Goal: Obtain resource: Obtain resource

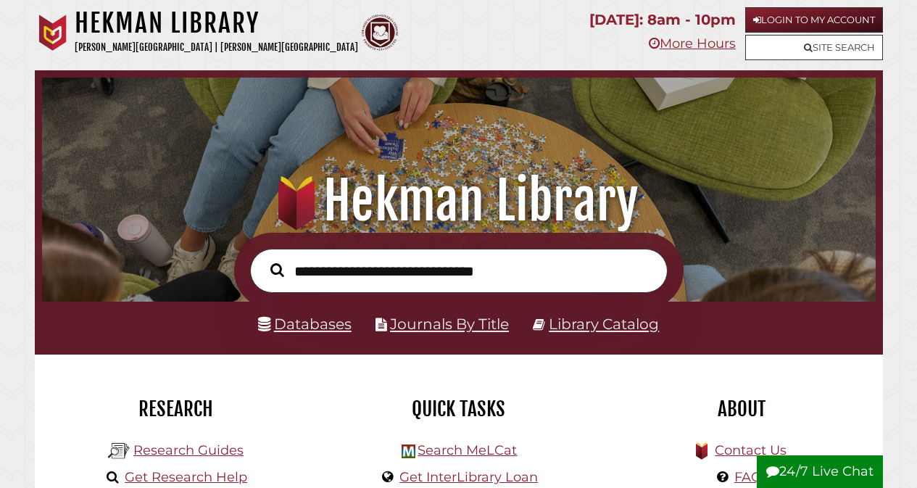
click at [833, 474] on button "24/7 Live Chat" at bounding box center [820, 471] width 126 height 33
click at [487, 271] on input "text" at bounding box center [459, 271] width 418 height 44
type input "**********"
click at [263, 260] on button "Search" at bounding box center [277, 270] width 28 height 21
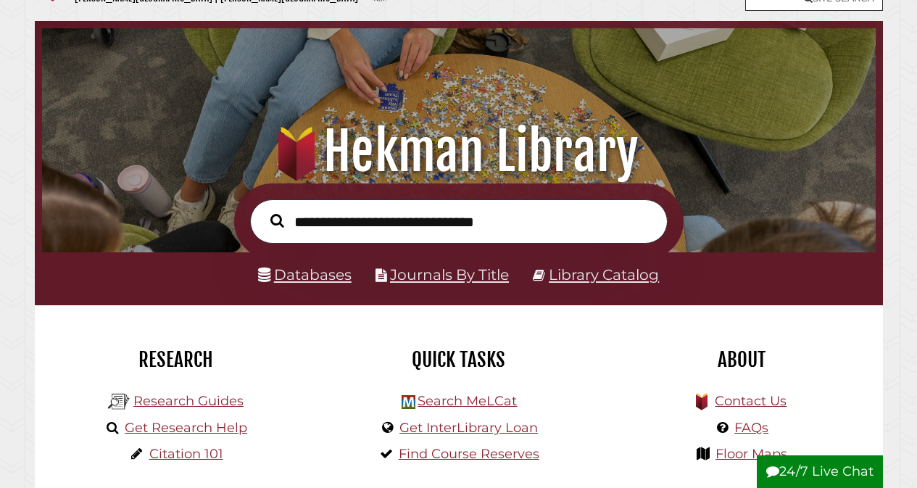
scroll to position [73, 0]
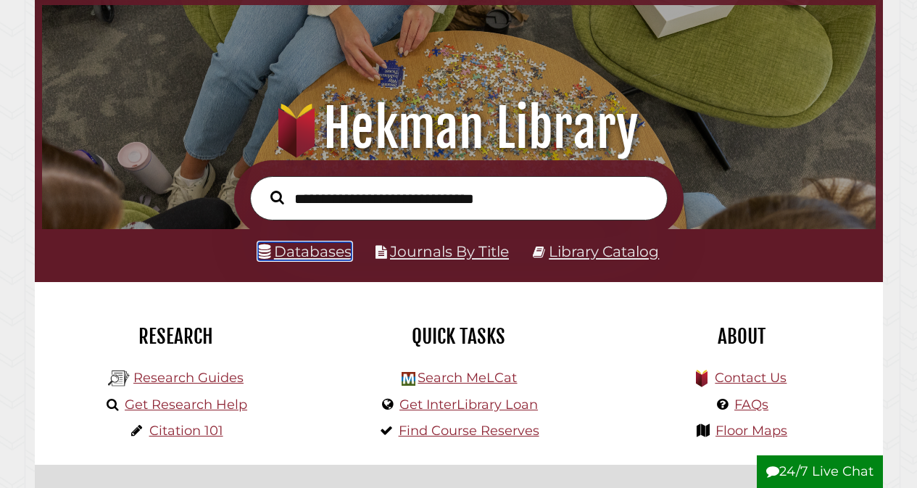
click at [313, 258] on link "Databases" at bounding box center [305, 251] width 94 height 18
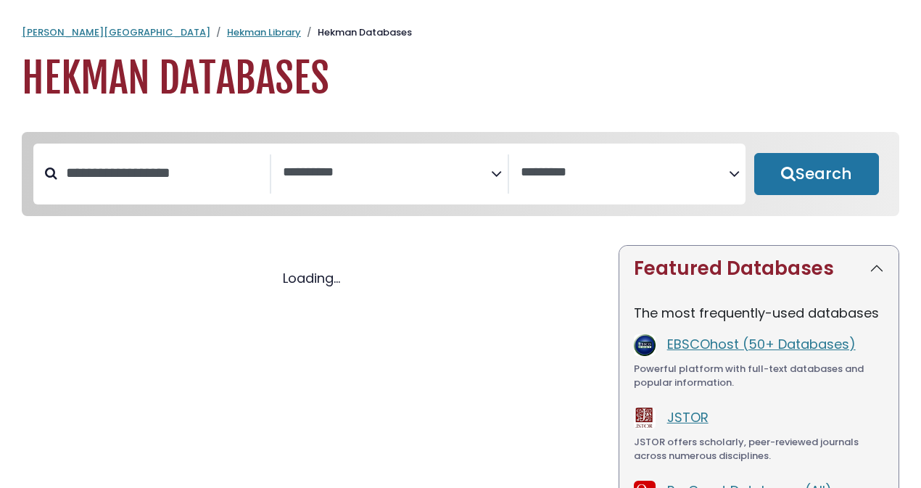
select select "Database Subject Filter"
select select "Database Vendors Filter"
select select "Database Subject Filter"
select select "Database Vendors Filter"
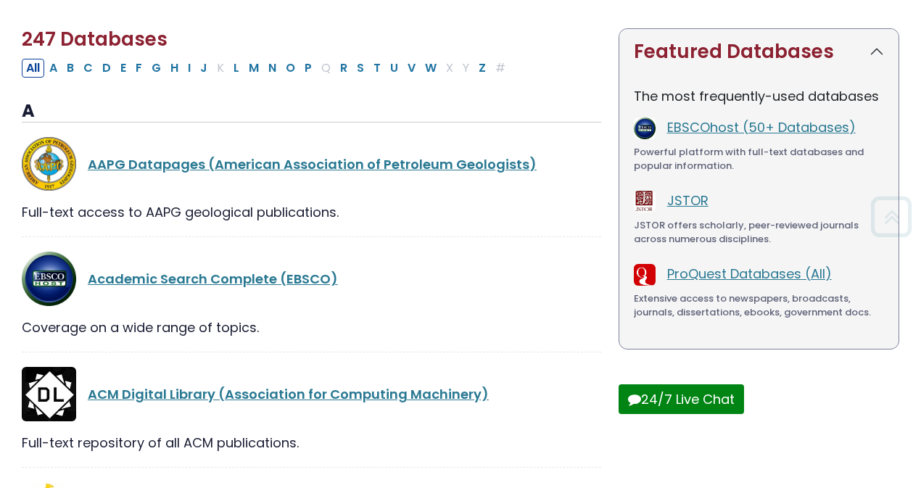
scroll to position [218, 0]
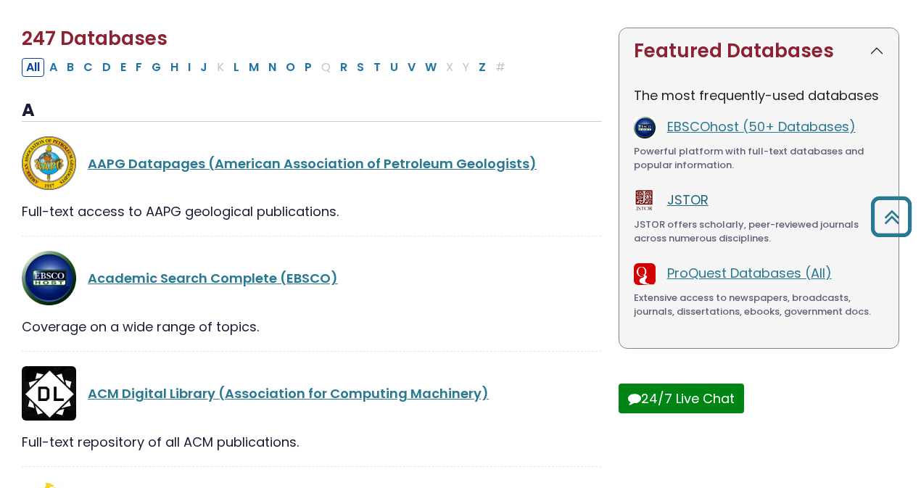
click at [686, 199] on link "JSTOR" at bounding box center [687, 200] width 41 height 18
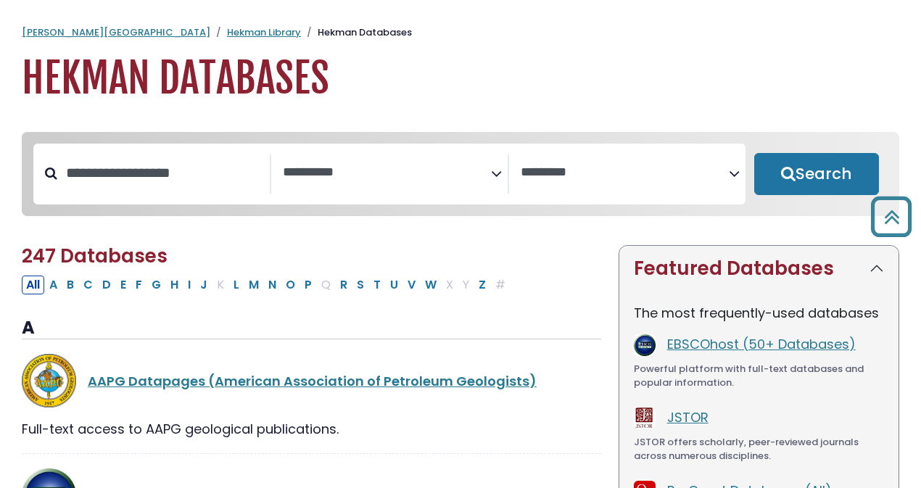
select select "Database Subject Filter"
select select "Database Vendors Filter"
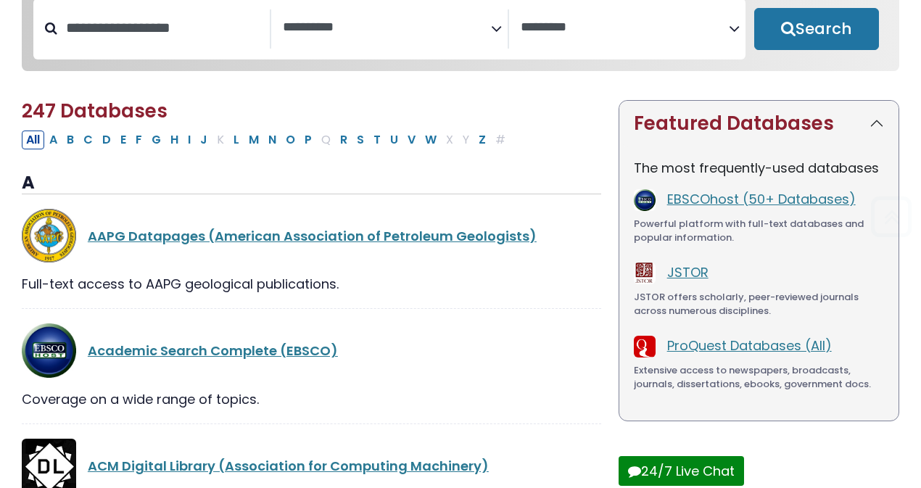
scroll to position [73, 0]
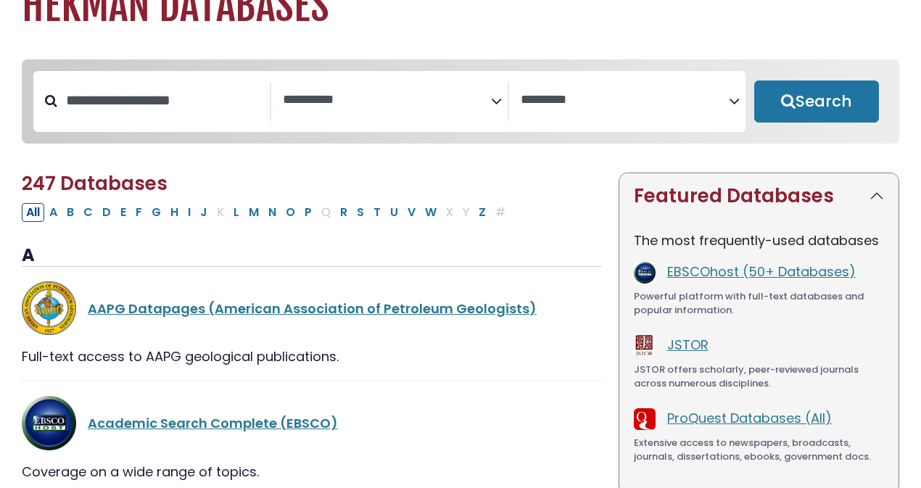
click at [496, 103] on icon "Search filters" at bounding box center [496, 99] width 11 height 22
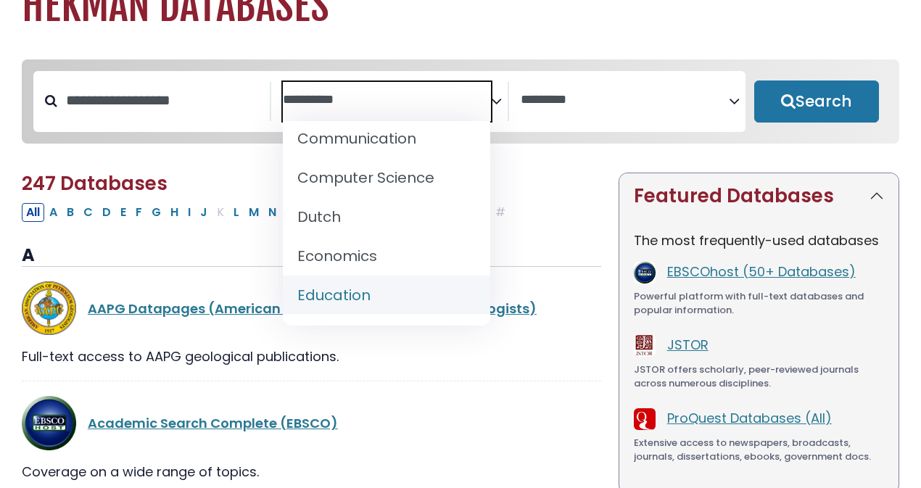
scroll to position [363, 0]
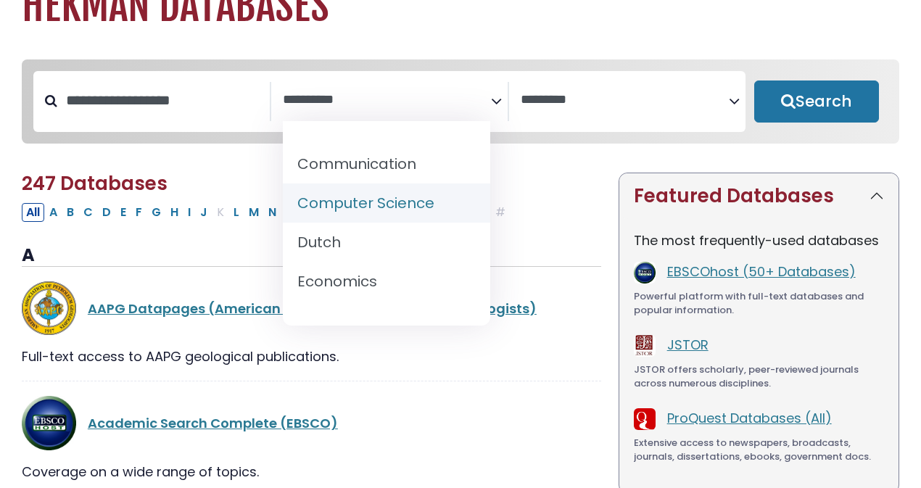
select select "*****"
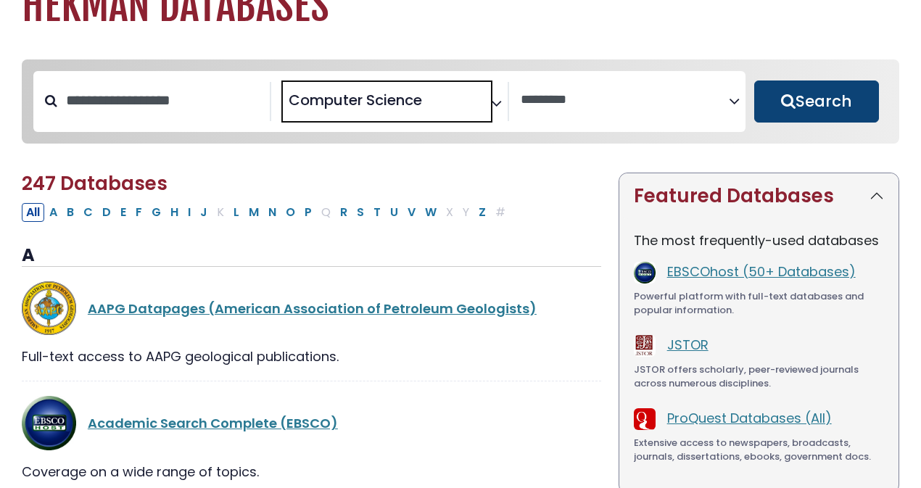
click at [817, 109] on button "Search" at bounding box center [816, 102] width 125 height 42
select select "Database Vendors Filter"
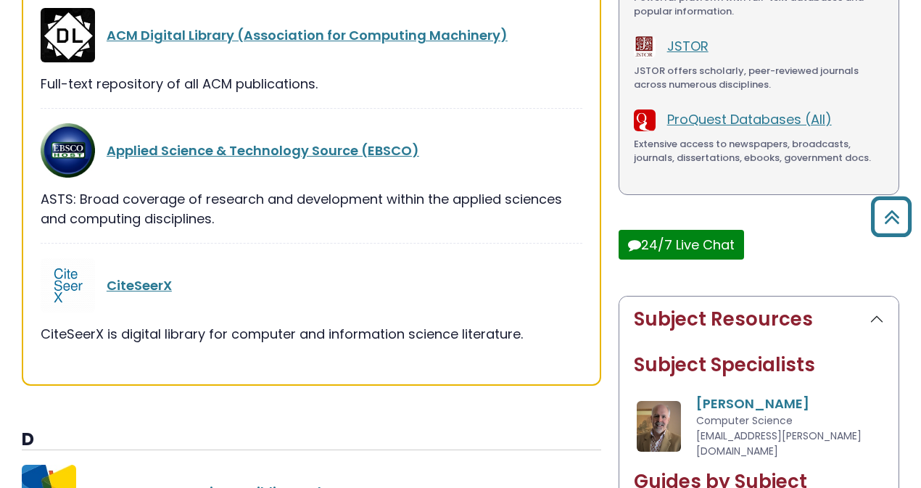
scroll to position [358, 0]
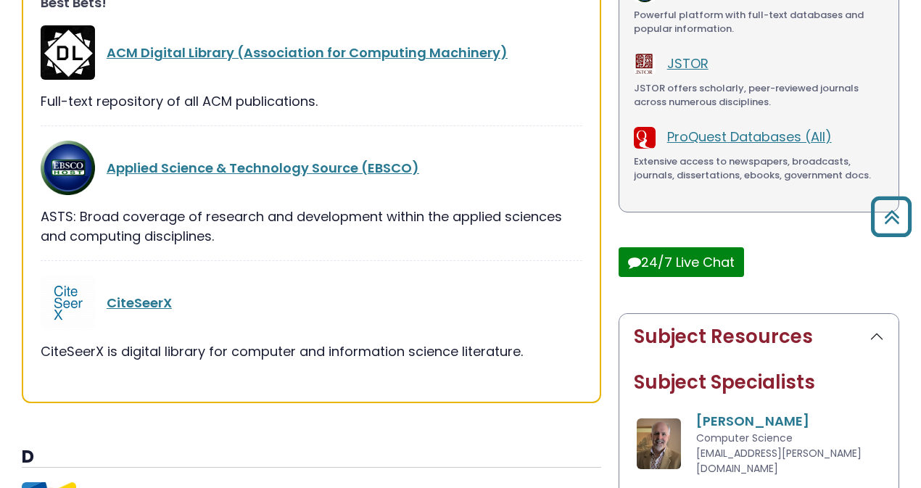
drag, startPoint x: 189, startPoint y: 352, endPoint x: 595, endPoint y: 351, distance: 406.2
click at [595, 351] on div "Best Bets! ACM Digital Library (Association for Computing Machinery) Full-text …" at bounding box center [311, 184] width 579 height 435
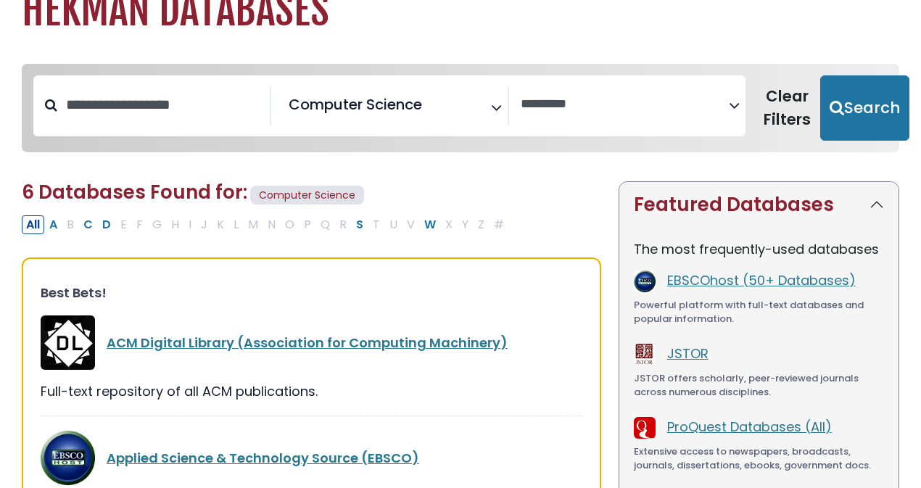
click at [497, 106] on icon "Search filters" at bounding box center [496, 105] width 11 height 22
click at [807, 99] on button "Clear Filters" at bounding box center [787, 107] width 66 height 65
select select "Database Subject Filter"
select select "Database Vendors Filter"
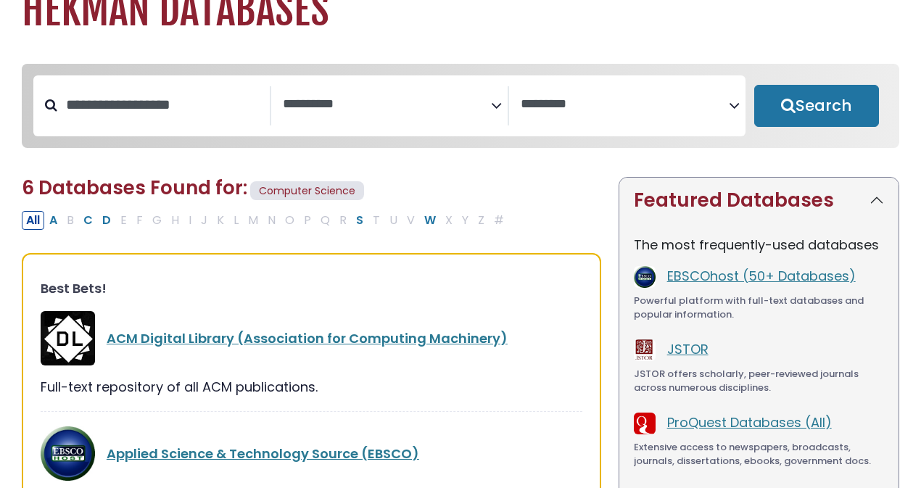
select select "Database Subject Filter"
select select "Database Vendors Filter"
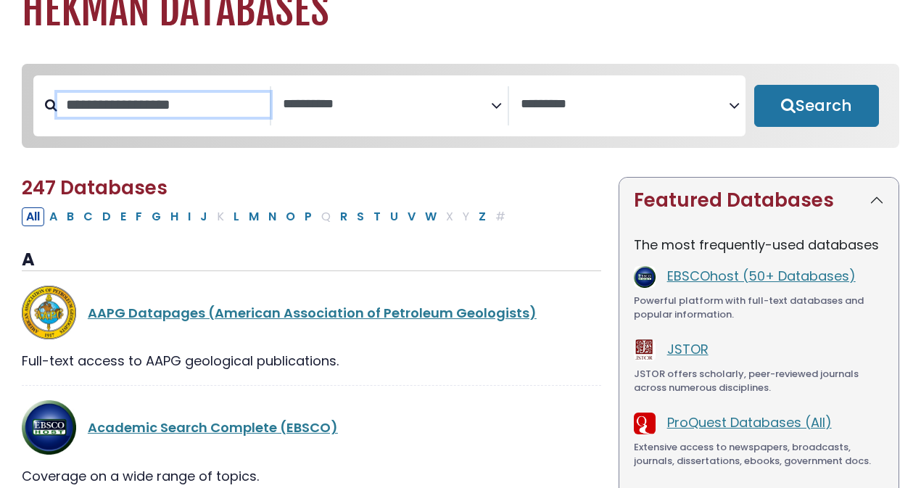
click at [131, 99] on input "Search database by title or keyword" at bounding box center [163, 105] width 213 height 24
type input "*********"
click at [754, 85] on button "Search" at bounding box center [816, 106] width 125 height 42
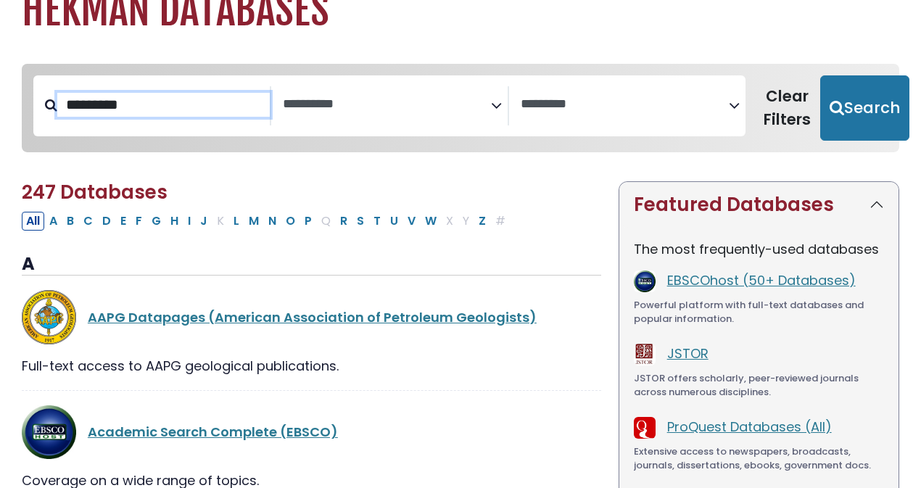
select select "Database Subject Filter"
select select "Database Vendors Filter"
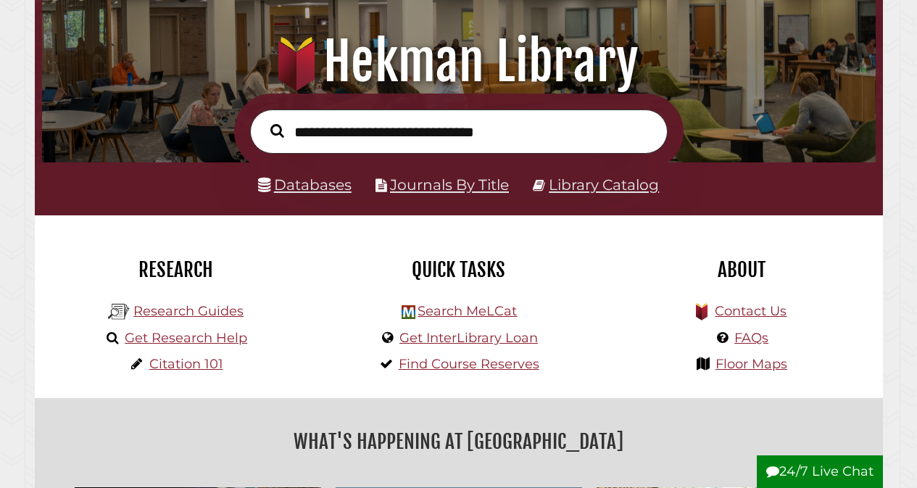
scroll to position [145, 0]
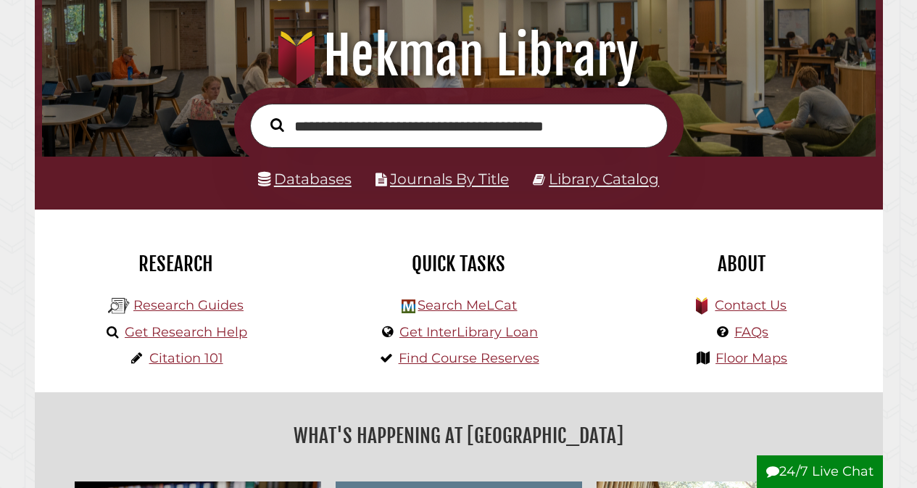
click at [295, 126] on input "**********" at bounding box center [459, 126] width 418 height 44
type input "**********"
click at [263, 115] on button "Search" at bounding box center [277, 125] width 28 height 21
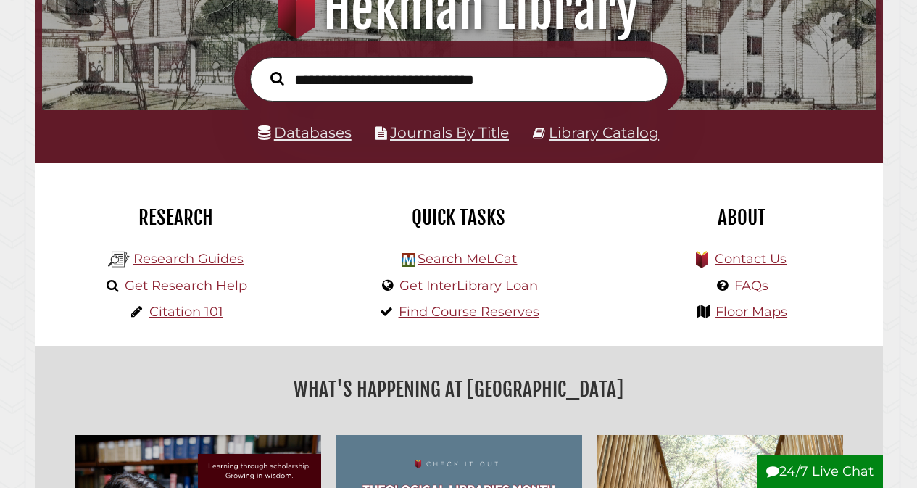
scroll to position [218, 0]
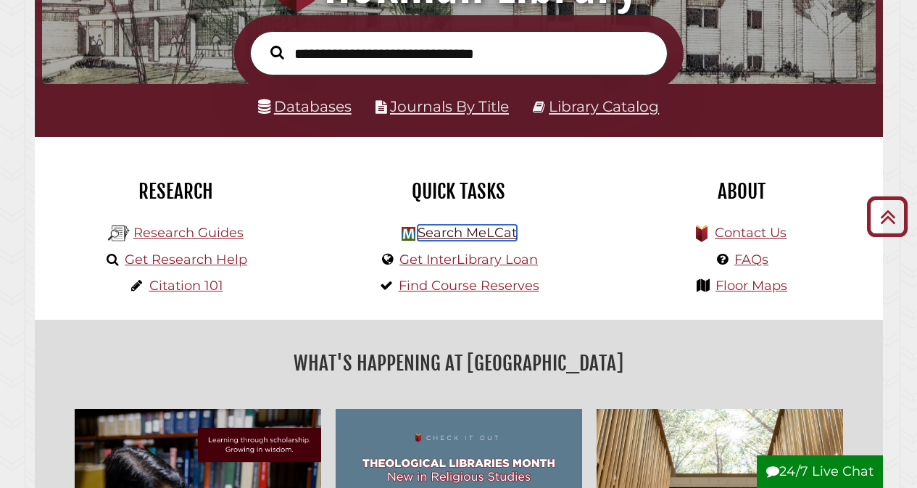
click at [481, 235] on link "Search MeLCat" at bounding box center [467, 233] width 99 height 16
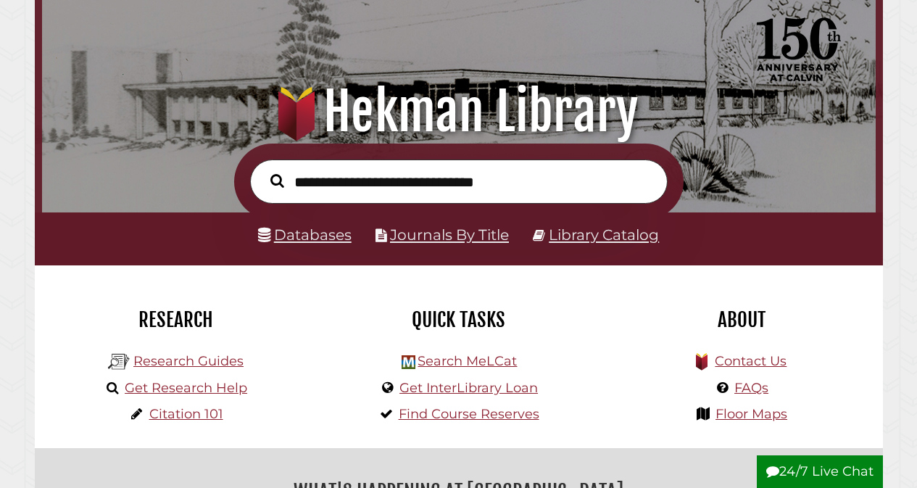
scroll to position [145, 0]
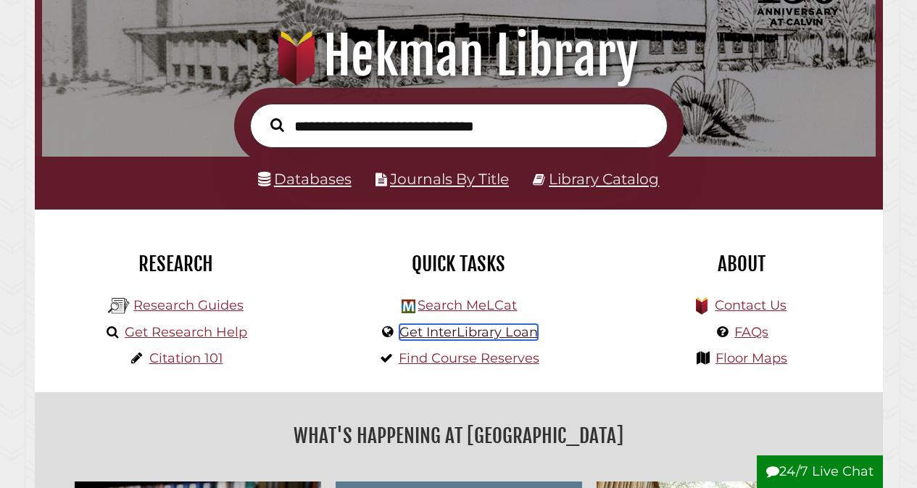
click at [503, 337] on link "Get InterLibrary Loan" at bounding box center [469, 332] width 139 height 16
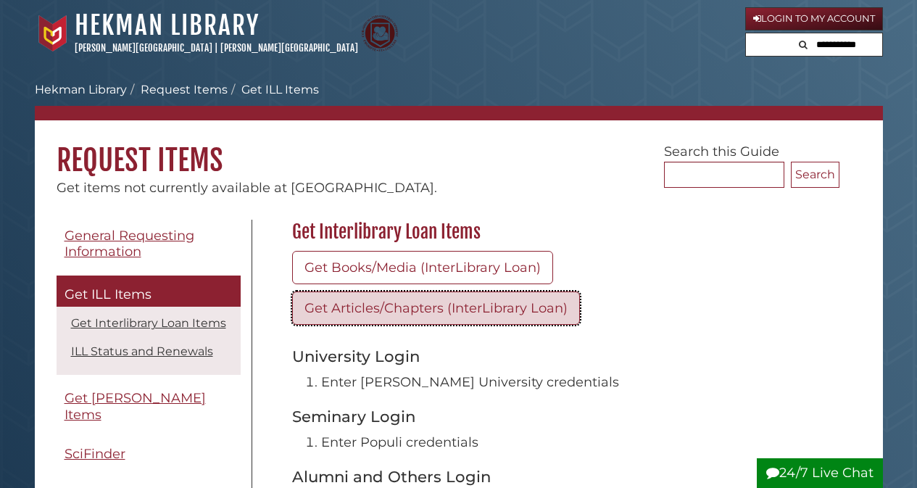
click at [449, 310] on link "Get Articles/Chapters (InterLibrary Loan)" at bounding box center [436, 308] width 288 height 33
